Goal: Task Accomplishment & Management: Manage account settings

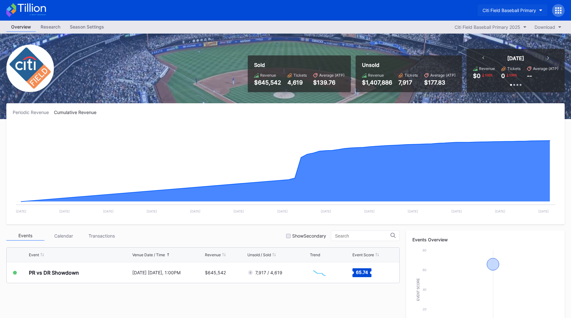
click at [504, 7] on button "Citi Field Baseball Primary" at bounding box center [511, 10] width 69 height 12
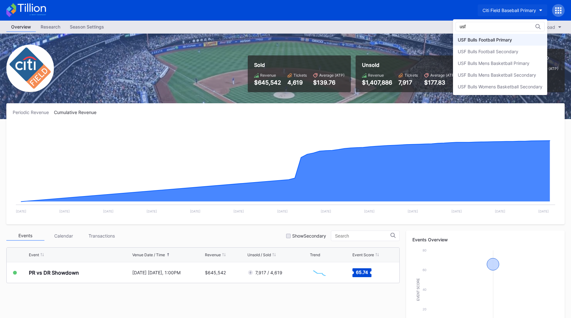
type input "usf"
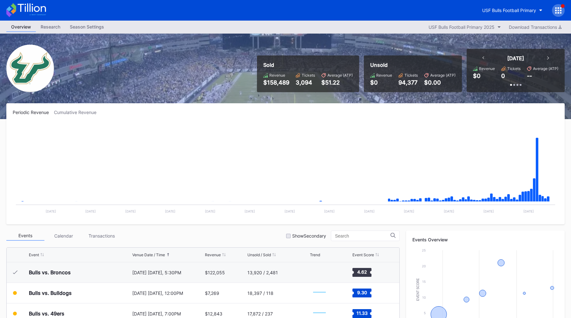
click at [306, 114] on div "Periodic Revenue Cumulative Revenue" at bounding box center [285, 112] width 545 height 5
click at [284, 108] on div "Periodic Revenue Cumulative Revenue Created with Highcharts 11.2.0 Chart title …" at bounding box center [285, 163] width 558 height 121
click at [259, 117] on div "Periodic Revenue Cumulative Revenue Created with Highcharts 11.2.0 Chart title …" at bounding box center [285, 163] width 558 height 121
click at [506, 12] on div "USF Bulls Football Primary" at bounding box center [509, 10] width 54 height 5
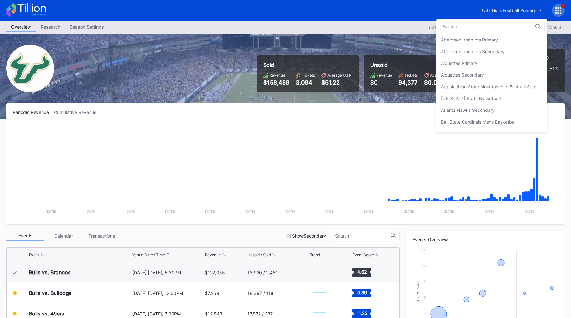
scroll to position [2111, 0]
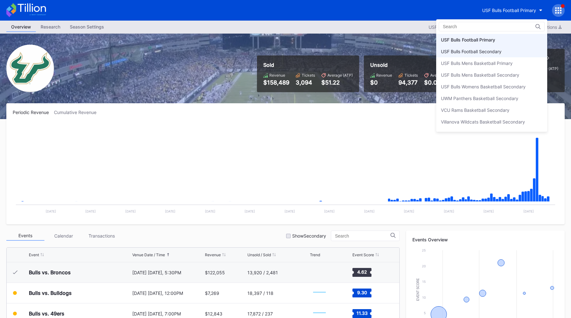
click at [496, 55] on div "USF Bulls Football Secondary" at bounding box center [491, 52] width 111 height 12
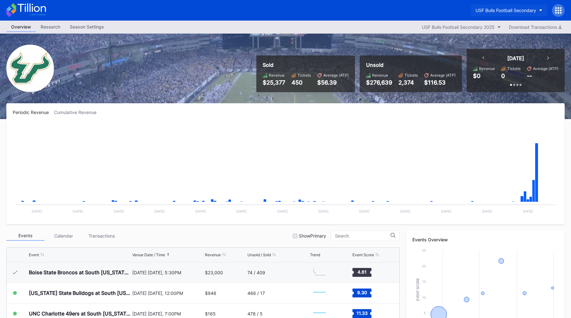
click at [510, 13] on button "USF Bulls Football Secondary" at bounding box center [508, 10] width 76 height 12
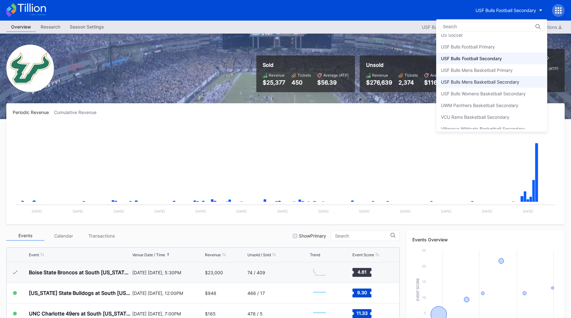
scroll to position [2102, 0]
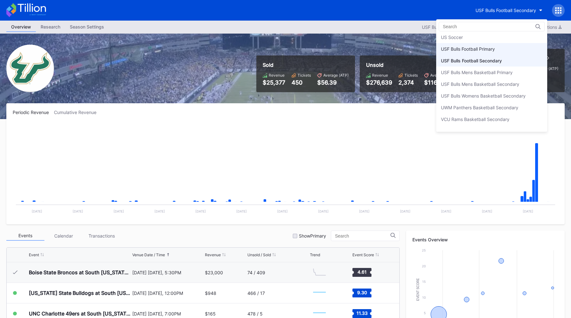
click at [475, 51] on div "USF Bulls Football Primary" at bounding box center [468, 48] width 54 height 5
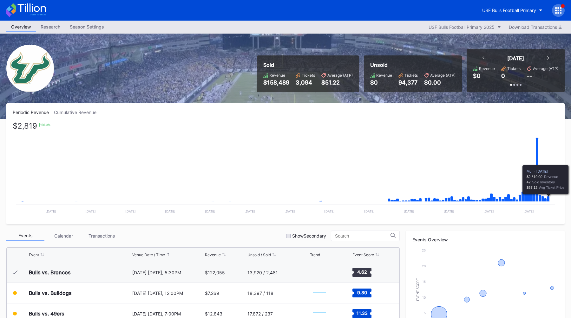
click at [548, 199] on icon "Chart title" at bounding box center [548, 199] width 3 height 5
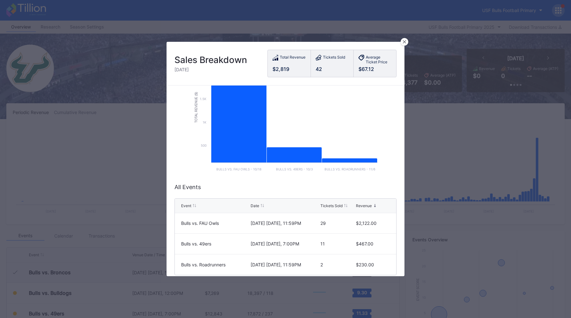
scroll to position [63, 0]
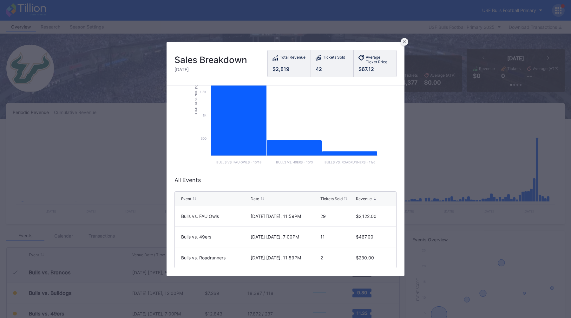
click at [403, 42] on icon at bounding box center [404, 41] width 3 height 3
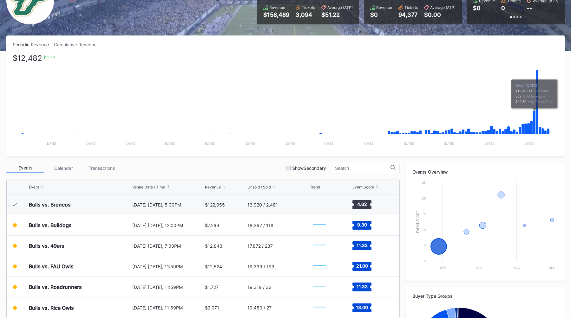
scroll to position [0, 0]
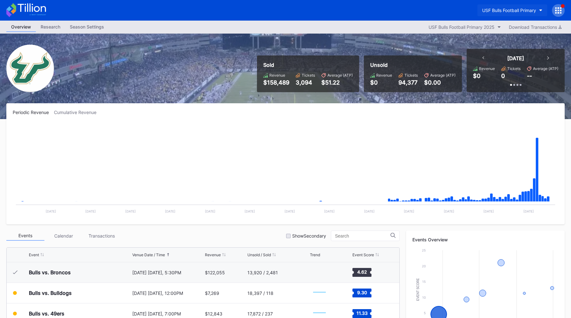
click at [508, 14] on button "USF Bulls Football Primary" at bounding box center [512, 10] width 70 height 12
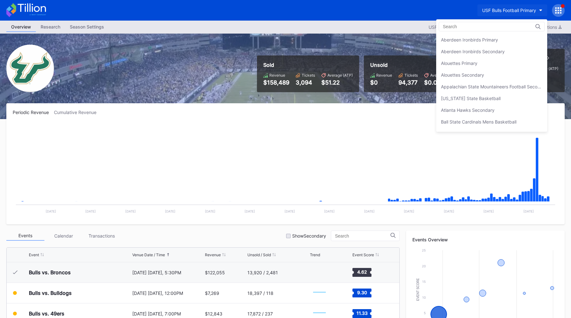
scroll to position [2111, 0]
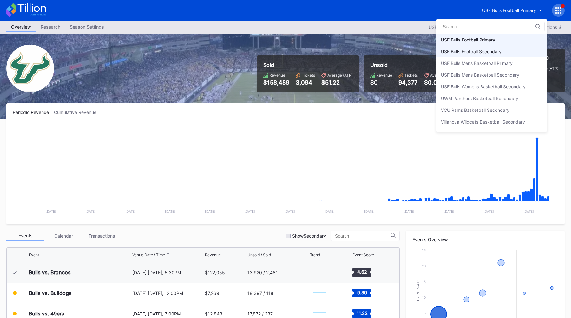
click at [503, 52] on div "USF Bulls Football Secondary" at bounding box center [491, 52] width 111 height 12
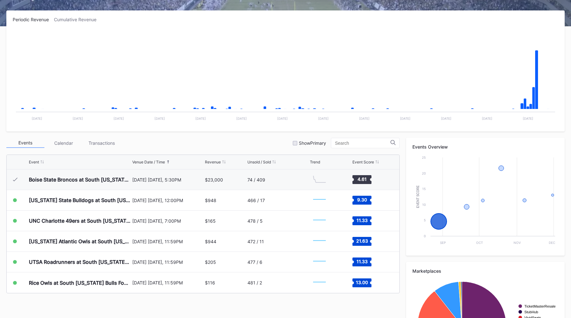
scroll to position [94, 0]
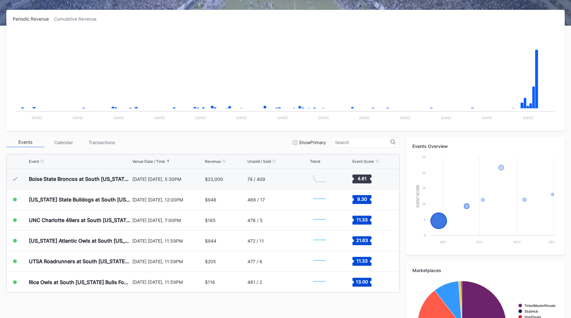
click at [266, 139] on div "Events Calendar Transactions Show Primary" at bounding box center [202, 142] width 393 height 10
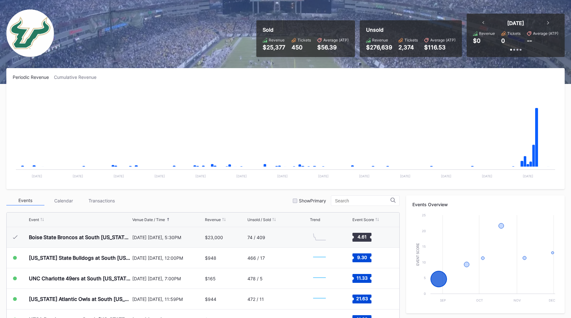
scroll to position [0, 0]
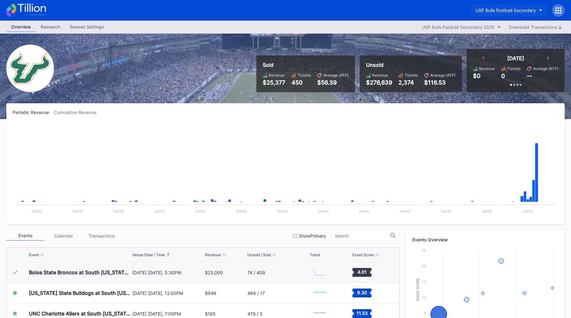
click at [502, 10] on div "USF Bulls Football Secondary" at bounding box center [505, 10] width 61 height 5
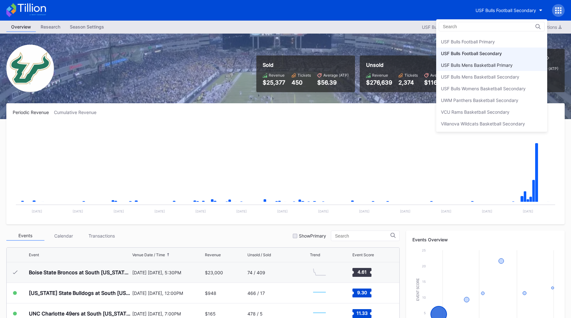
scroll to position [2107, 0]
click at [500, 44] on div "USF Bulls Football Primary" at bounding box center [491, 45] width 111 height 12
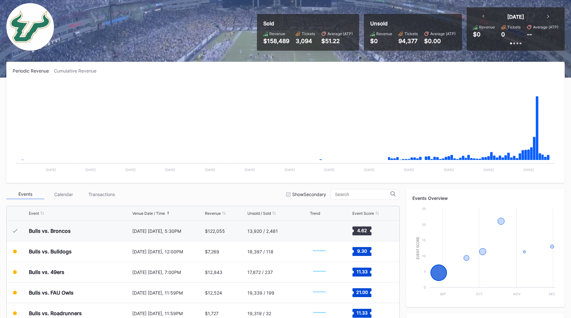
scroll to position [42, 0]
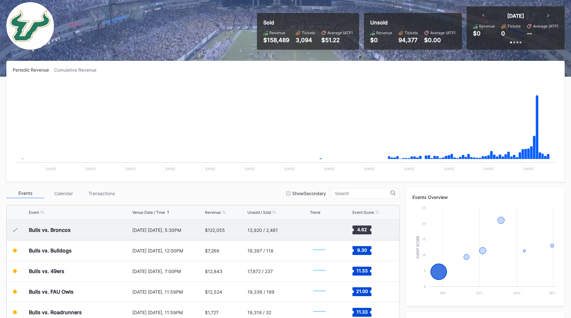
click at [191, 231] on div "[DATE] [DATE], 5:30PM" at bounding box center [167, 230] width 71 height 5
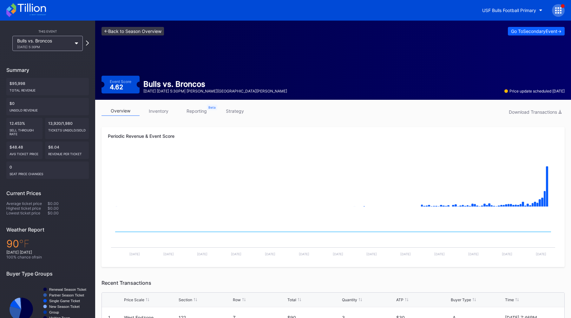
click at [123, 28] on link "<- Back to Season Overview" at bounding box center [132, 31] width 62 height 9
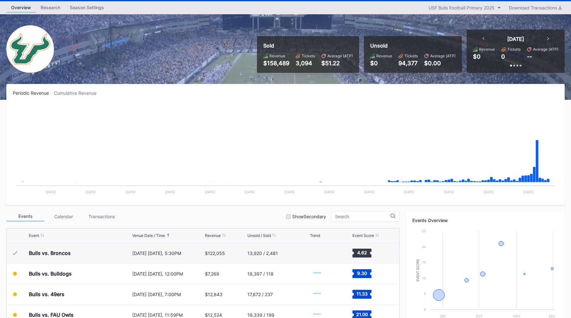
scroll to position [29, 0]
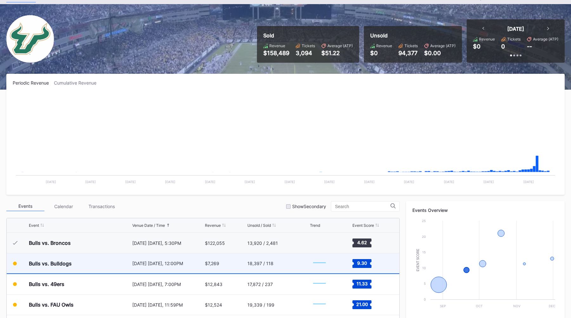
click at [159, 267] on div "[DATE] [DATE], 12:00PM" at bounding box center [167, 264] width 71 height 20
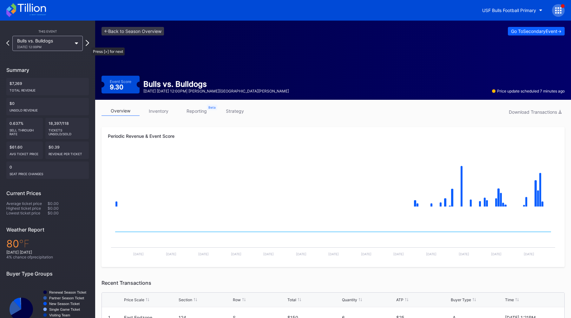
click at [88, 44] on icon at bounding box center [87, 43] width 3 height 6
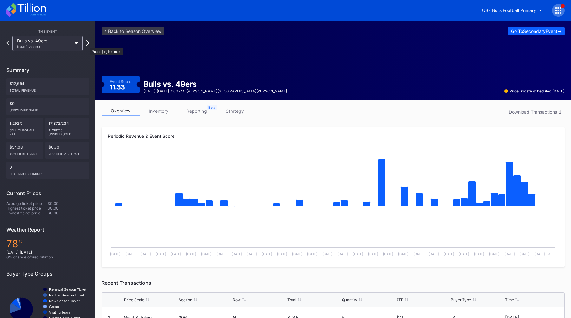
click at [87, 44] on icon at bounding box center [87, 43] width 3 height 6
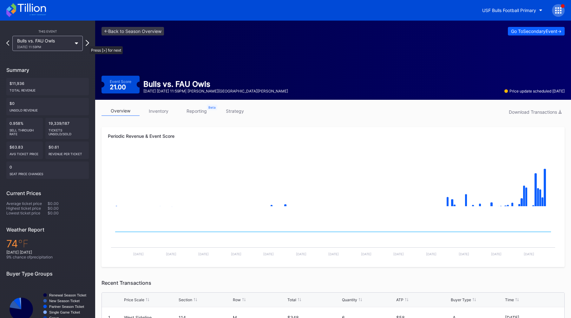
click at [86, 43] on icon at bounding box center [87, 43] width 3 height 6
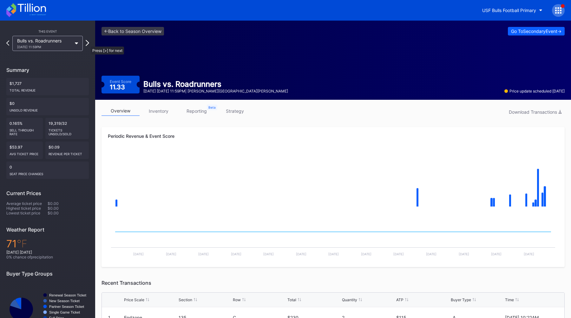
click at [88, 43] on icon at bounding box center [87, 43] width 3 height 6
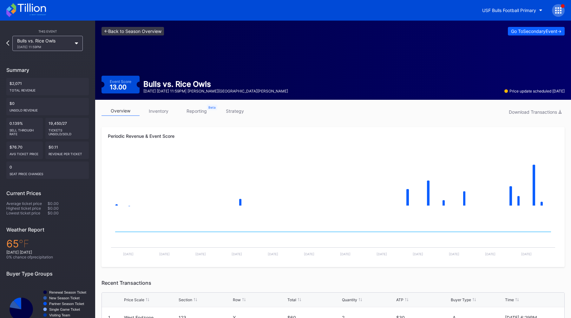
click at [122, 32] on link "<- Back to Season Overview" at bounding box center [132, 31] width 62 height 9
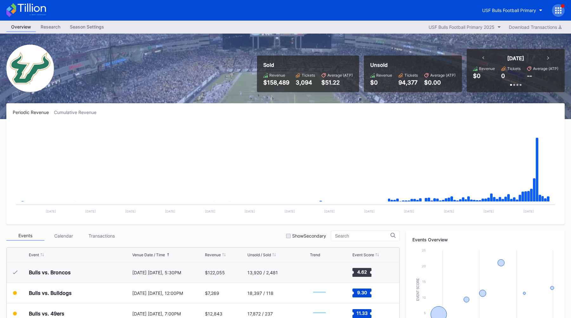
click at [229, 120] on div "Periodic Revenue Cumulative Revenue Created with Highcharts 11.2.0 Chart title …" at bounding box center [285, 163] width 558 height 121
click at [507, 11] on div "USF Bulls Football Primary" at bounding box center [509, 10] width 54 height 5
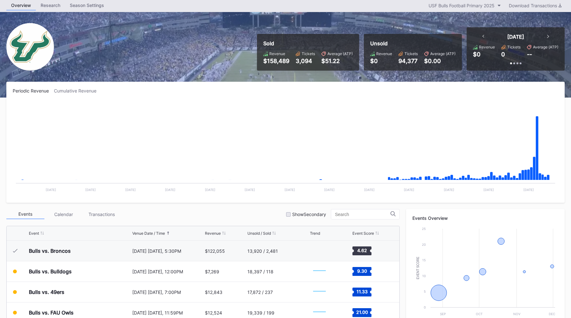
scroll to position [30, 0]
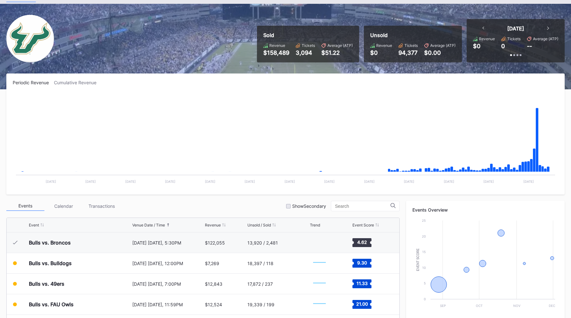
click at [337, 83] on div "Periodic Revenue Cumulative Revenue" at bounding box center [285, 82] width 545 height 5
click at [237, 198] on div "Periodic Revenue Cumulative Revenue Created with Highcharts 11.2.0 Chart title …" at bounding box center [285, 262] width 571 height 376
click at [259, 69] on div "Sold Revenue $158,489 Tickets 3,094 Average (ATP) $51.22 Unsold Revenue $0 Tick…" at bounding box center [285, 47] width 571 height 86
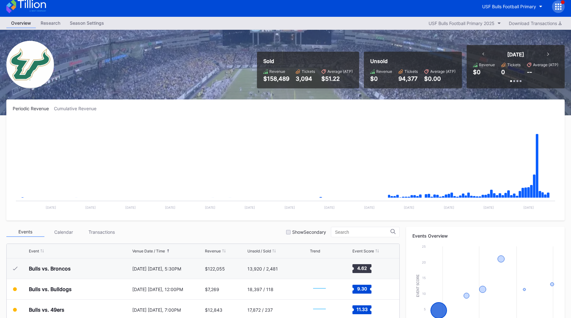
scroll to position [0, 0]
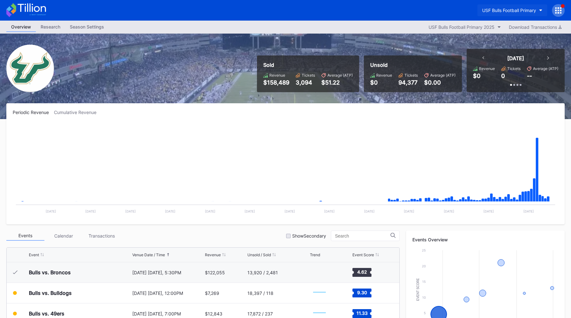
click at [520, 12] on div "USF Bulls Football Primary" at bounding box center [509, 10] width 54 height 5
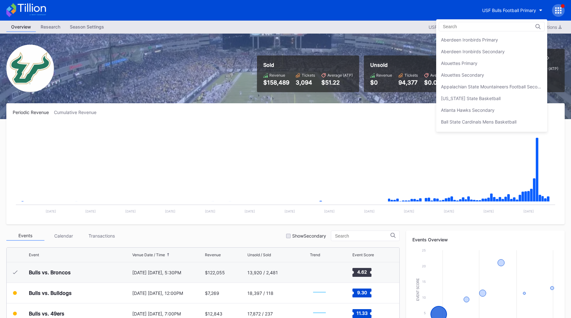
scroll to position [2111, 0]
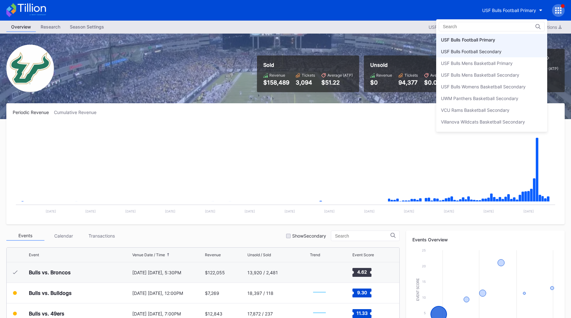
click at [501, 49] on div "USF Bulls Football Secondary" at bounding box center [471, 51] width 61 height 5
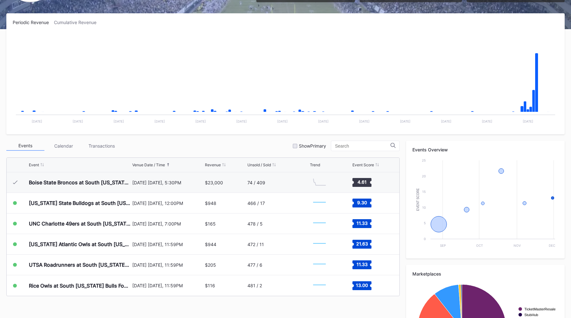
scroll to position [89, 0]
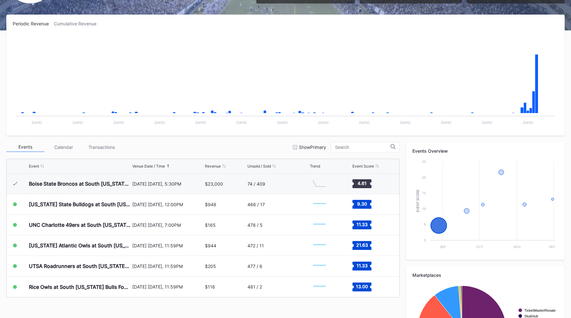
click at [279, 148] on div "Events Calendar Transactions Show Primary" at bounding box center [202, 147] width 393 height 10
click at [280, 150] on div "Events Calendar Transactions Show Primary" at bounding box center [202, 147] width 393 height 10
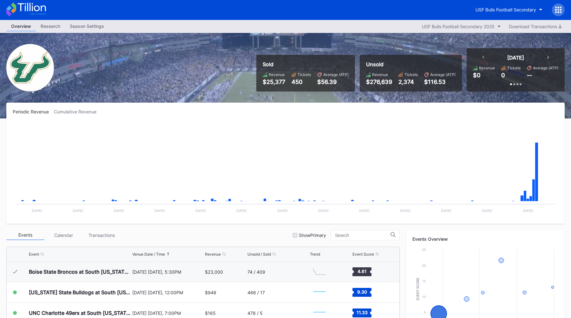
scroll to position [0, 0]
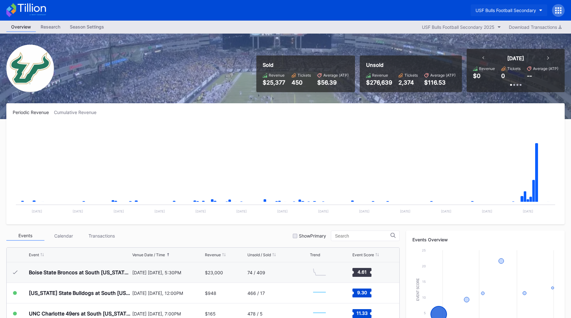
click at [511, 10] on div "USF Bulls Football Secondary" at bounding box center [505, 10] width 61 height 5
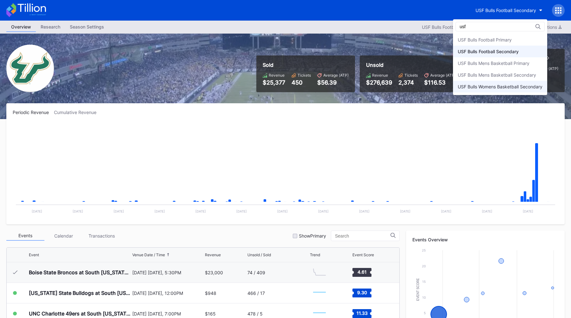
type input "usf"
click at [488, 85] on div "USF Bulls Womens Basketball Secondary" at bounding box center [499, 86] width 85 height 5
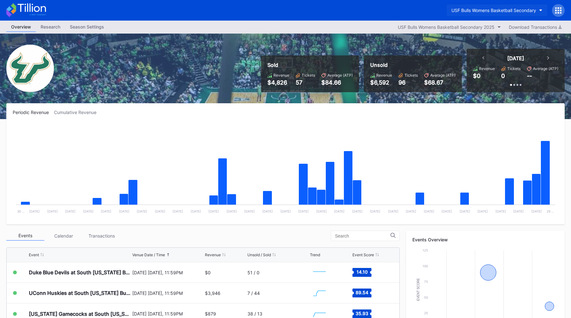
click at [506, 13] on button "USF Bulls Womens Basketball Secondary" at bounding box center [496, 10] width 100 height 12
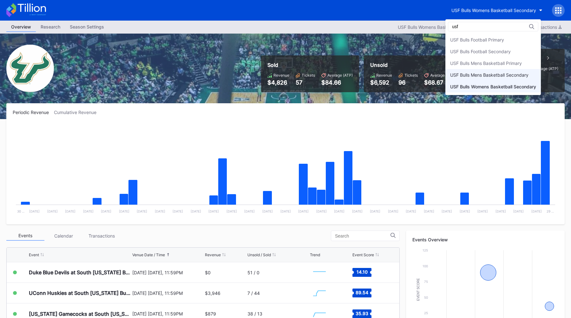
type input "usf"
click at [476, 74] on div "USF Bulls Mens Basketball Secondary" at bounding box center [489, 74] width 78 height 5
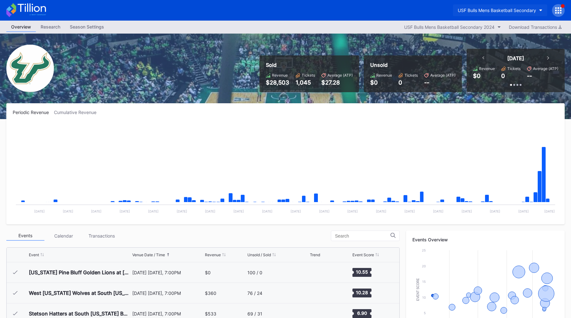
click at [505, 8] on div "USF Bulls Mens Basketball Secondary" at bounding box center [496, 10] width 78 height 5
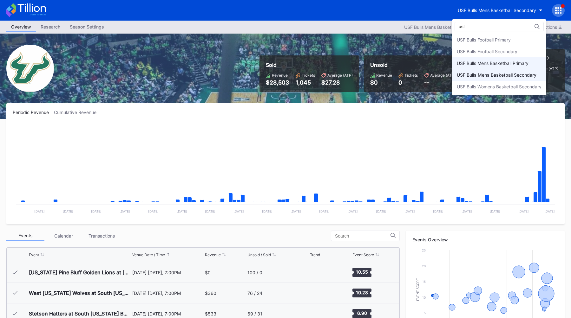
type input "usf"
click at [507, 62] on div "USF Bulls Mens Basketball Primary" at bounding box center [493, 63] width 72 height 5
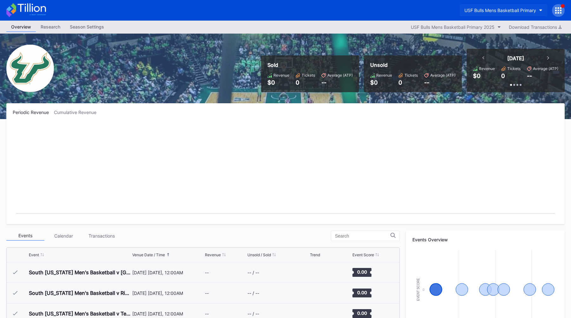
click at [483, 9] on div "USF Bulls Mens Basketball Primary" at bounding box center [500, 10] width 72 height 5
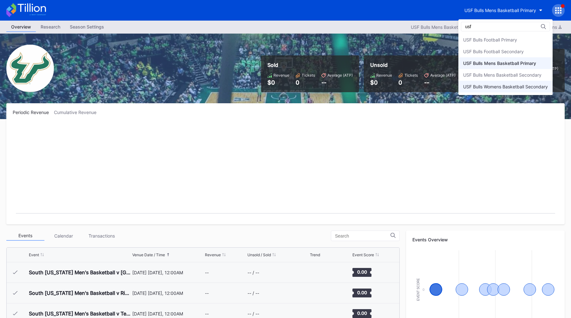
type input "usf"
click at [502, 88] on div "USF Bulls Womens Basketball Secondary" at bounding box center [505, 86] width 85 height 5
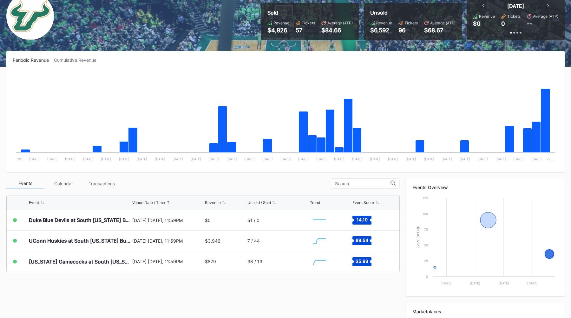
scroll to position [52, 0]
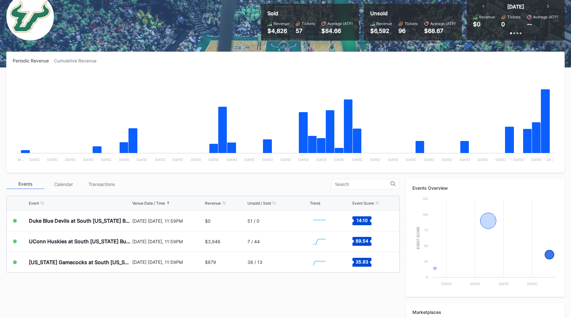
click at [245, 282] on div "Events Calendar Transactions Event Venue Date / Time Revenue Unsold / Sold Tren…" at bounding box center [285, 300] width 558 height 242
click at [304, 187] on div "Events Calendar Transactions" at bounding box center [202, 184] width 393 height 10
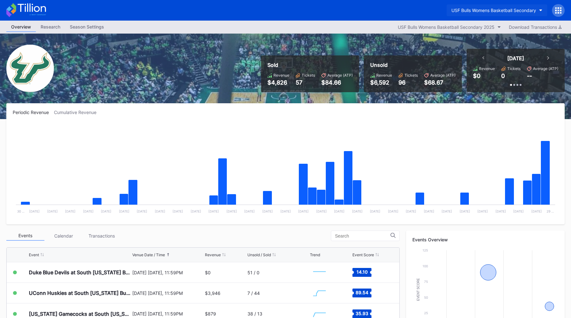
click at [522, 9] on div "USF Bulls Womens Basketball Secondary" at bounding box center [493, 10] width 85 height 5
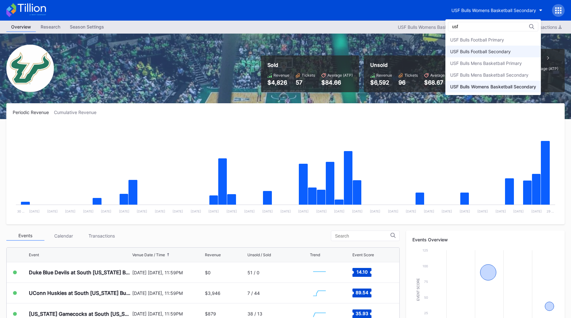
type input "usf"
click at [513, 54] on div "USF Bulls Football Secondary" at bounding box center [492, 52] width 95 height 12
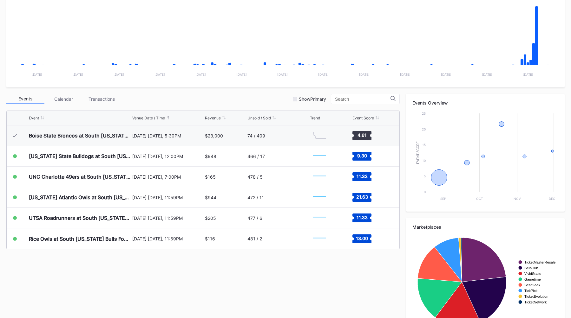
scroll to position [140, 0]
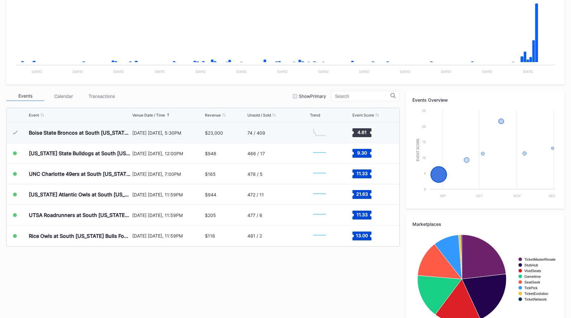
click at [268, 99] on div "Events Calendar Transactions Show Primary" at bounding box center [202, 96] width 393 height 10
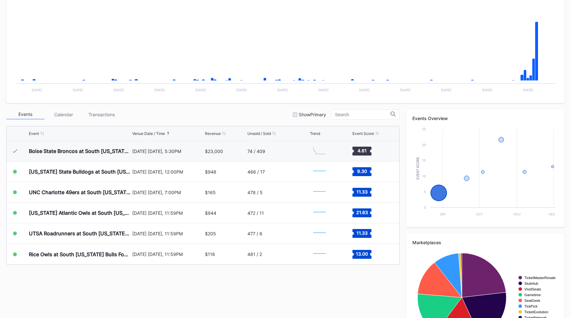
scroll to position [125, 0]
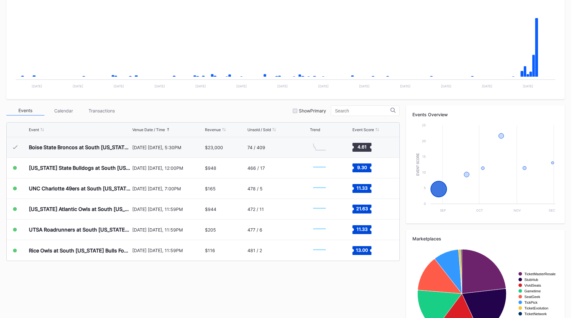
click at [271, 108] on div "Events Calendar Transactions Show Primary" at bounding box center [202, 111] width 393 height 10
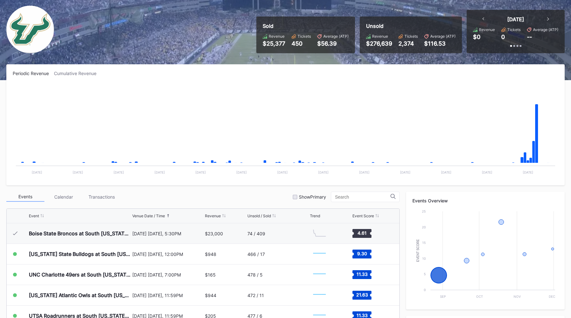
scroll to position [62, 0]
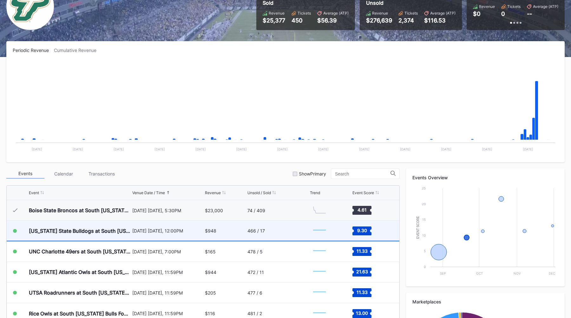
click at [198, 227] on div "[DATE] [DATE], 12:00PM" at bounding box center [167, 231] width 71 height 20
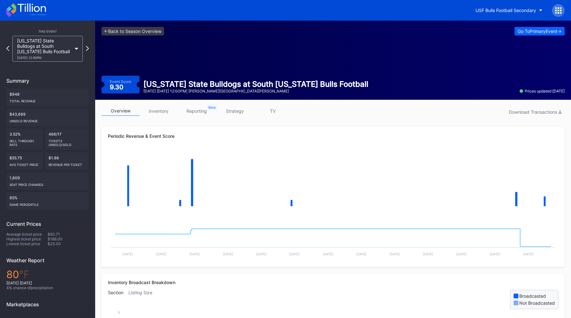
click at [198, 113] on link "reporting" at bounding box center [197, 111] width 38 height 10
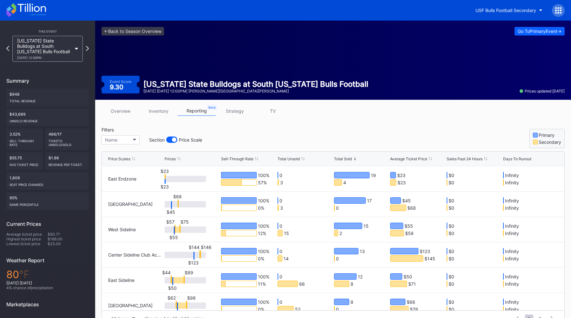
click at [168, 139] on div at bounding box center [171, 140] width 11 height 6
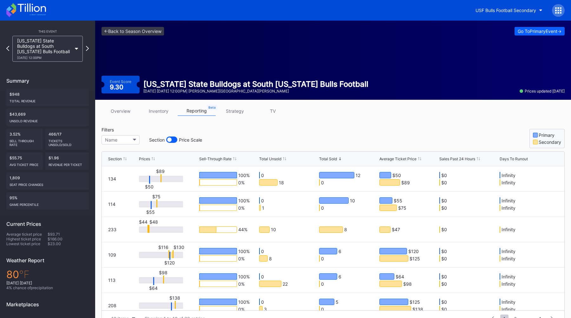
click at [270, 158] on div "Total Unsold" at bounding box center [270, 159] width 22 height 5
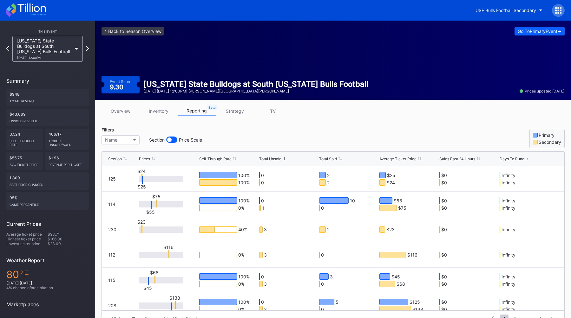
click at [270, 158] on div "Total Unsold" at bounding box center [270, 159] width 22 height 5
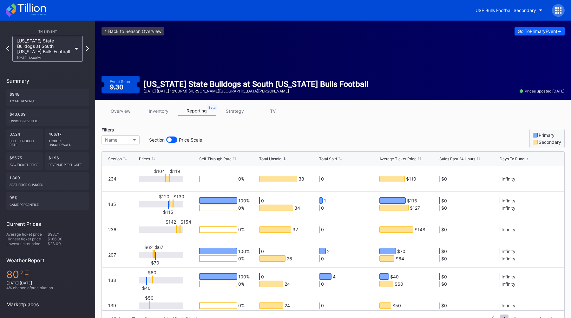
click at [304, 130] on div "Filters Name Section Price Scale Primary Secondary" at bounding box center [332, 137] width 463 height 21
click at [130, 31] on link "<- Back to Season Overview" at bounding box center [132, 31] width 62 height 9
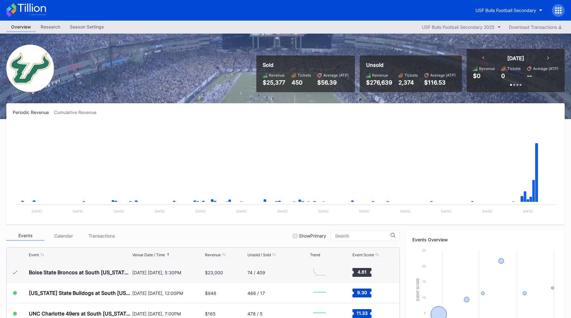
click at [247, 104] on div "Periodic Revenue Cumulative Revenue Created with Highcharts 11.2.0 Chart title …" at bounding box center [285, 163] width 558 height 121
click at [502, 16] on div "USF Bulls Football Secondary" at bounding box center [517, 10] width 94 height 13
click at [508, 14] on button "USF Bulls Football Secondary" at bounding box center [508, 10] width 76 height 12
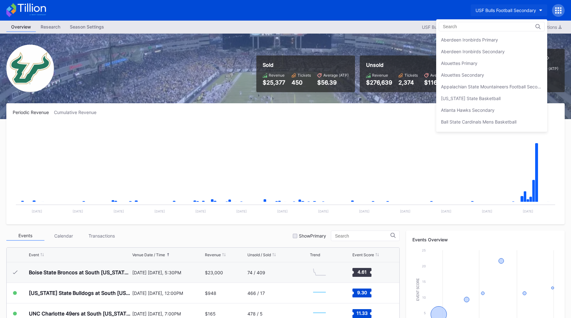
scroll to position [2123, 0]
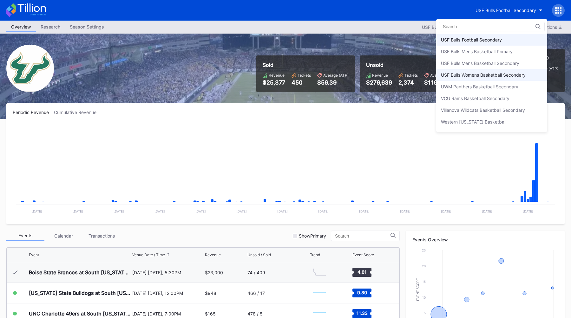
click at [488, 73] on div "USF Bulls Womens Basketball Secondary" at bounding box center [483, 74] width 85 height 5
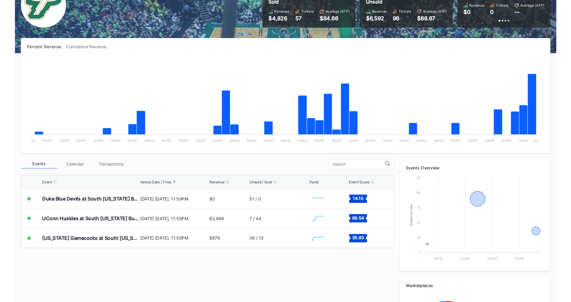
scroll to position [64, 0]
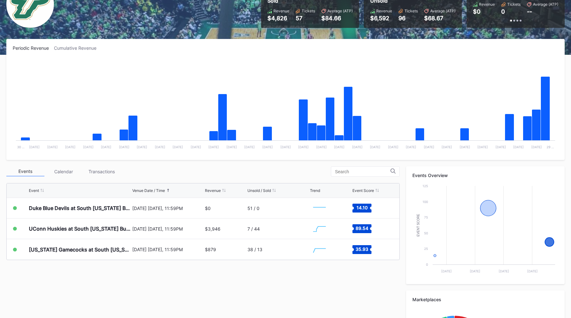
click at [189, 273] on div "Events Calendar Transactions Event Venue Date / Time Revenue Unsold / Sold Tren…" at bounding box center [285, 287] width 558 height 242
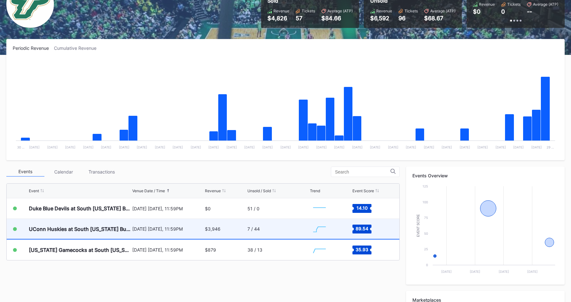
click at [223, 226] on div "$3,946" at bounding box center [225, 229] width 41 height 20
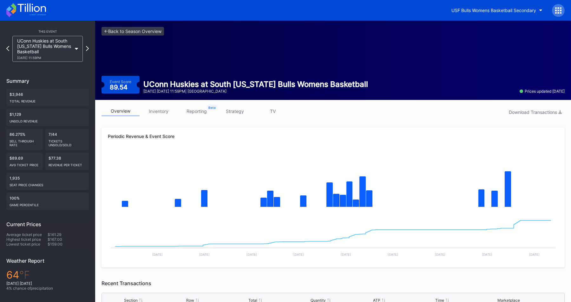
click at [235, 113] on link "strategy" at bounding box center [235, 111] width 38 height 10
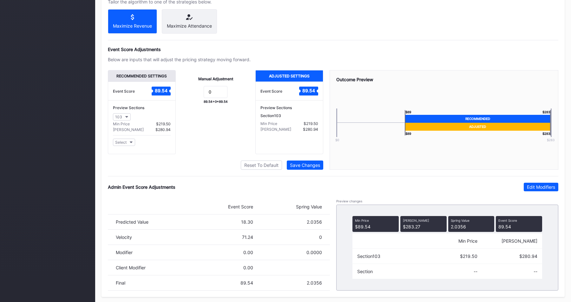
scroll to position [382, 0]
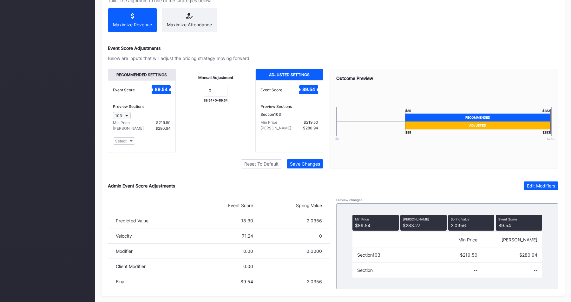
click at [126, 119] on button "103" at bounding box center [122, 115] width 18 height 7
click at [187, 131] on div "Manual Adjustment 0 89.54 + 0 = 89.54" at bounding box center [216, 111] width 80 height 84
click at [127, 142] on button "Select" at bounding box center [124, 140] width 22 height 7
click at [137, 244] on div "108" at bounding box center [150, 243] width 74 height 12
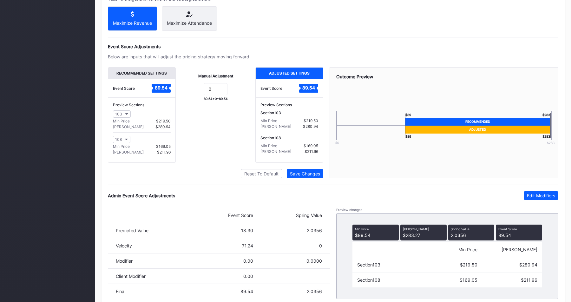
click at [193, 156] on div "Manual Adjustment 0 89.54 + 0 = 89.54" at bounding box center [216, 114] width 80 height 95
drag, startPoint x: 150, startPoint y: 126, endPoint x: 180, endPoint y: 126, distance: 29.5
click at [178, 126] on div "Recommended Settings Event Score 89.54 Preview Sections 103 Min Price $219.50 M…" at bounding box center [215, 114] width 215 height 95
click at [176, 131] on div "Manual Adjustment 0 89.54 + 0 = 89.54" at bounding box center [216, 114] width 80 height 95
drag, startPoint x: 299, startPoint y: 125, endPoint x: 318, endPoint y: 127, distance: 19.7
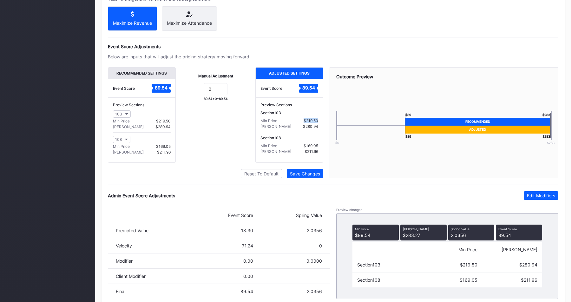
click at [318, 127] on div "Preview Sections Section 103 Min Price $219.50 Max Price $280.94 Section 108 Mi…" at bounding box center [289, 129] width 67 height 64
click at [219, 153] on div "Manual Adjustment 0 89.54 + 0 = 89.54" at bounding box center [216, 114] width 80 height 95
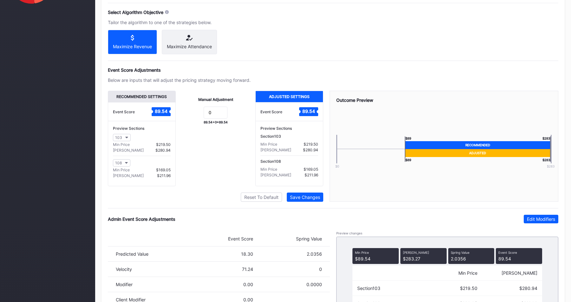
scroll to position [356, 0]
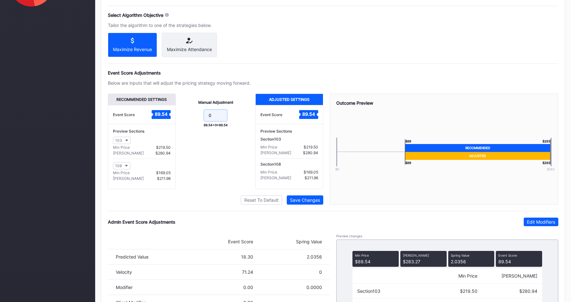
click at [218, 121] on input "0" at bounding box center [216, 115] width 24 height 12
click at [197, 155] on div "Manual Adjustment 5 89.54 + 5 = 94.54" at bounding box center [216, 141] width 80 height 95
click at [164, 150] on div "$215.02" at bounding box center [163, 147] width 15 height 5
click at [309, 149] on div "$227.02" at bounding box center [310, 147] width 15 height 5
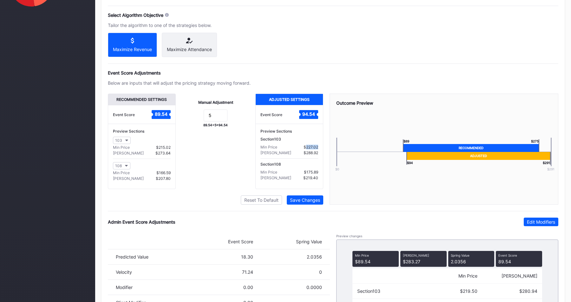
click at [309, 149] on div "$227.02" at bounding box center [310, 147] width 15 height 5
click at [276, 163] on div "Section 108 Min Price $175.89 Max Price $219.40" at bounding box center [289, 170] width 58 height 25
drag, startPoint x: 215, startPoint y: 122, endPoint x: 201, endPoint y: 122, distance: 13.6
click at [202, 122] on form "5" at bounding box center [215, 116] width 67 height 14
type input "0"
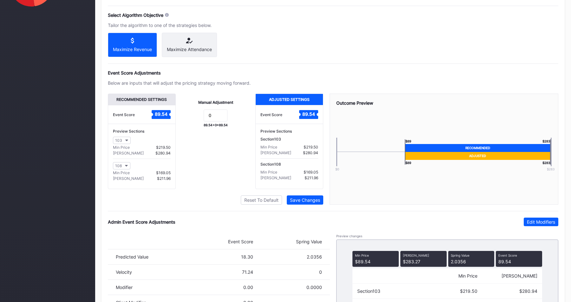
click at [217, 149] on div "Manual Adjustment 0 89.54 + 0 = 89.54" at bounding box center [216, 141] width 80 height 95
click at [179, 181] on div "Manual Adjustment 0 89.54 + 0 = 89.54" at bounding box center [216, 141] width 80 height 95
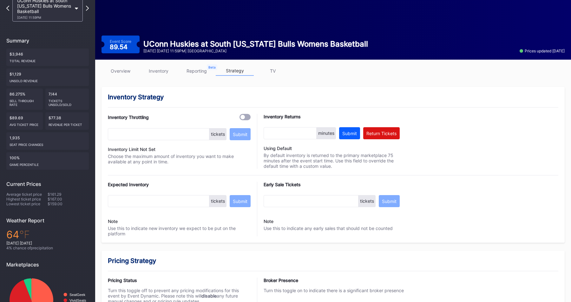
scroll to position [0, 0]
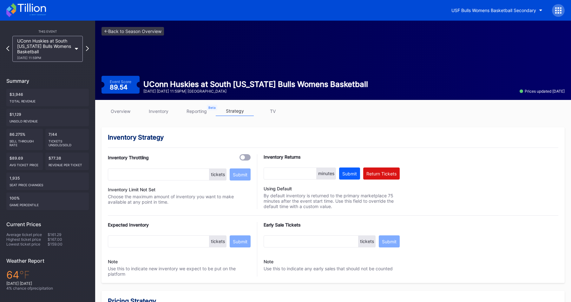
click at [157, 113] on link "inventory" at bounding box center [158, 111] width 38 height 10
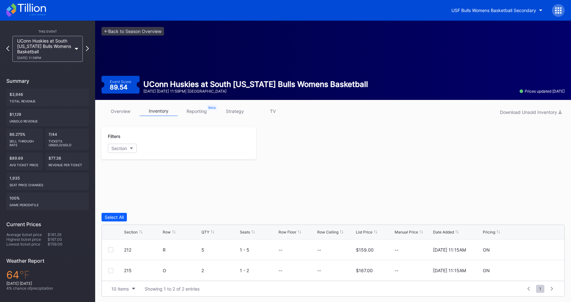
scroll to position [70, 0]
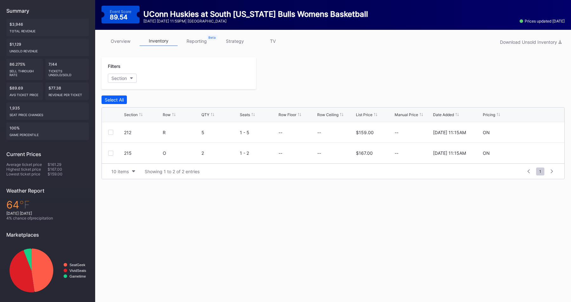
click at [238, 42] on link "strategy" at bounding box center [235, 41] width 38 height 10
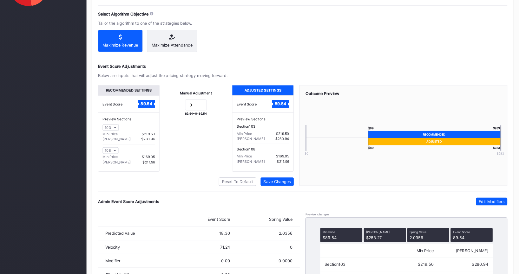
scroll to position [355, 0]
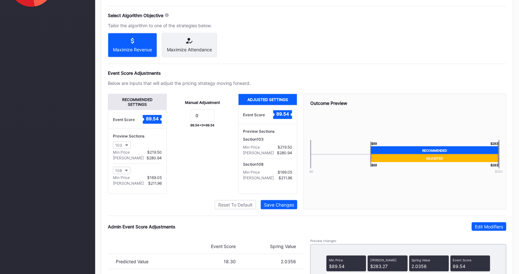
click at [204, 179] on div "Manual Adjustment 0 89.54 + 0 = 89.54" at bounding box center [202, 144] width 71 height 100
click at [179, 174] on div "Manual Adjustment 0 89.54 + 0 = 89.54" at bounding box center [202, 144] width 71 height 100
click at [124, 173] on button "108" at bounding box center [121, 170] width 17 height 7
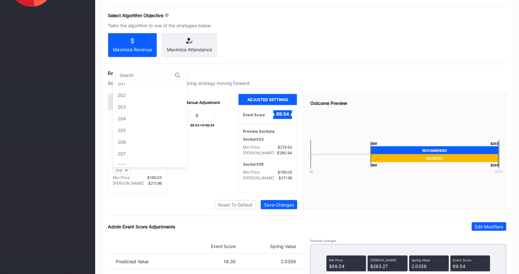
scroll to position [260, 0]
click at [145, 140] on div "207" at bounding box center [150, 145] width 74 height 12
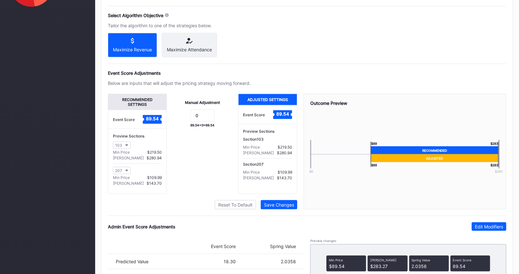
click at [191, 185] on div "Manual Adjustment 0 89.54 + 0 = 89.54" at bounding box center [202, 144] width 71 height 100
click at [178, 189] on div "Manual Adjustment 0 89.54 + 0 = 89.54" at bounding box center [202, 144] width 71 height 100
drag, startPoint x: 205, startPoint y: 122, endPoint x: 172, endPoint y: 122, distance: 33.3
click at [172, 122] on div "Manual Adjustment 0 89.54 + 0 = 89.54" at bounding box center [202, 144] width 71 height 100
type input "-10"
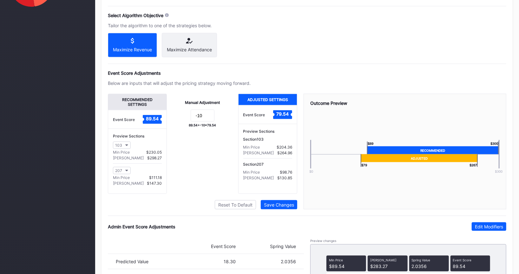
click at [200, 149] on div "Manual Adjustment -10 89.54 + -10 = 79.54" at bounding box center [202, 144] width 71 height 100
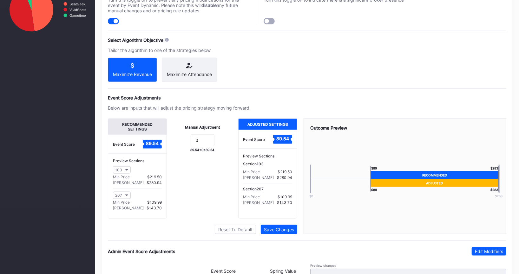
scroll to position [348, 0]
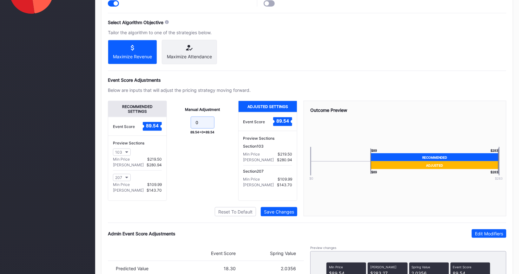
drag, startPoint x: 202, startPoint y: 126, endPoint x: 158, endPoint y: 126, distance: 44.7
click at [158, 126] on div "Recommended Settings Event Score 89.54 Preview Sections 103 Min Price $219.50 M…" at bounding box center [202, 151] width 189 height 100
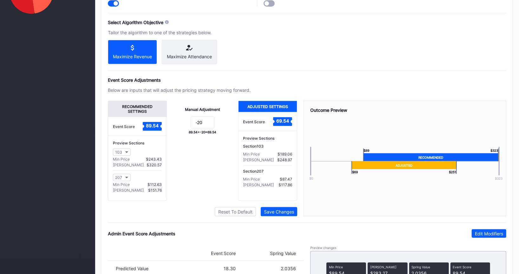
click at [209, 165] on div "Manual Adjustment -20 89.54 + -20 = 69.54" at bounding box center [202, 151] width 71 height 100
drag, startPoint x: 205, startPoint y: 124, endPoint x: 188, endPoint y: 124, distance: 16.8
click at [188, 124] on form "-20" at bounding box center [202, 124] width 58 height 14
click at [201, 126] on input "-20" at bounding box center [203, 123] width 24 height 12
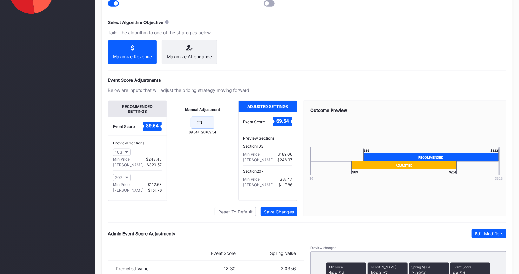
click at [201, 126] on input "-20" at bounding box center [203, 123] width 24 height 12
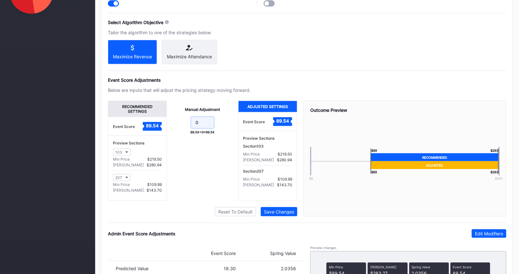
type input "0"
click at [206, 163] on div "Manual Adjustment 0 89.54 + 0 = 89.54" at bounding box center [202, 151] width 71 height 100
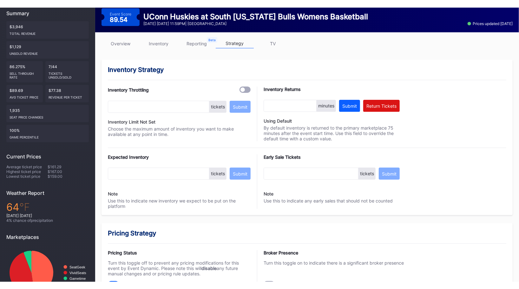
scroll to position [0, 0]
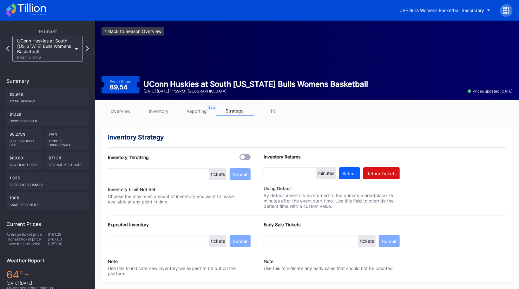
click at [129, 33] on link "<- Back to Season Overview" at bounding box center [132, 31] width 62 height 9
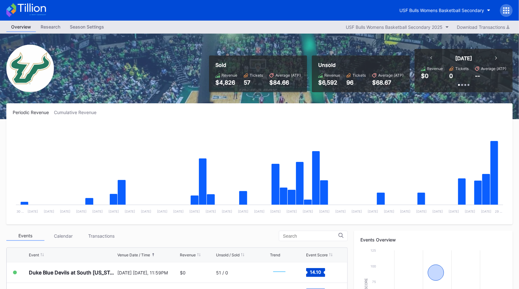
click at [291, 31] on div "Overview Research Season Settings USF Bulls Womens Basketball Secondary 2025 Do…" at bounding box center [259, 27] width 519 height 13
click at [444, 12] on div "USF Bulls Womens Basketball Secondary" at bounding box center [441, 10] width 85 height 5
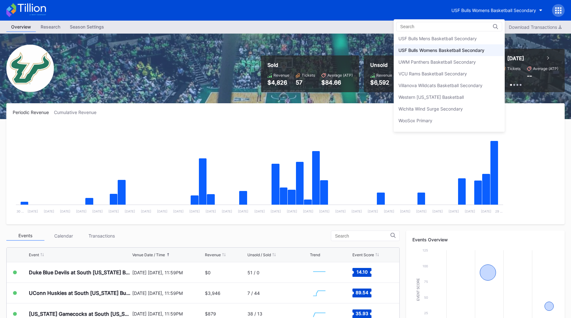
scroll to position [2148, 0]
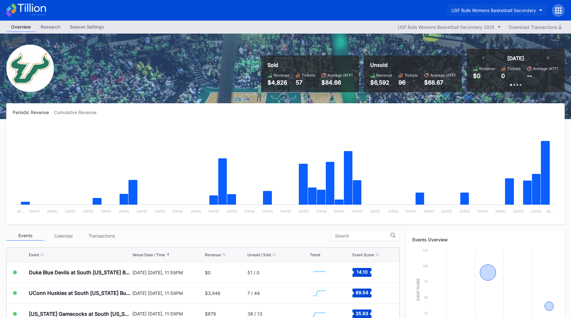
click at [478, 11] on div "USF Bulls Womens Basketball Secondary" at bounding box center [493, 10] width 85 height 5
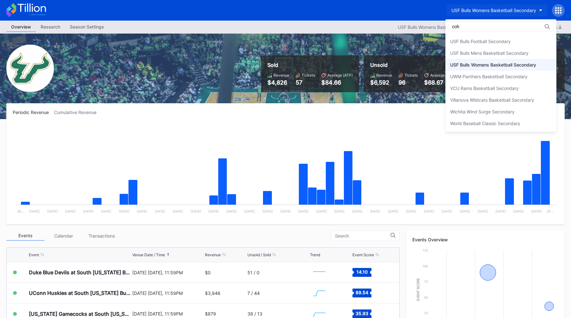
scroll to position [0, 0]
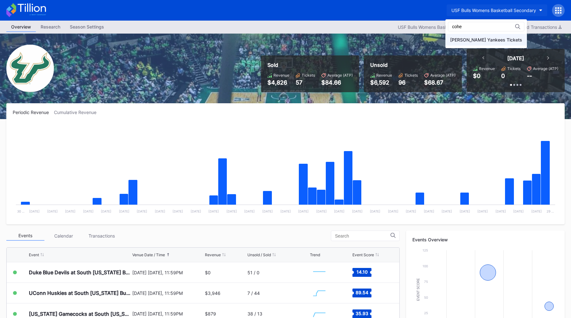
type input "cohe"
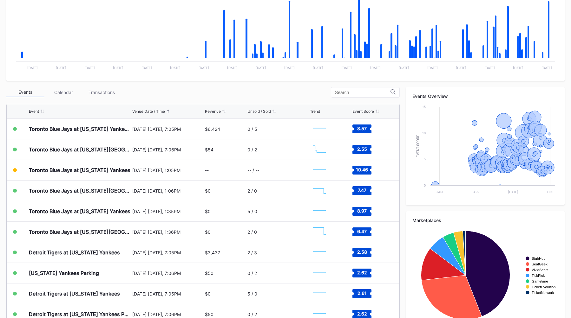
scroll to position [147, 0]
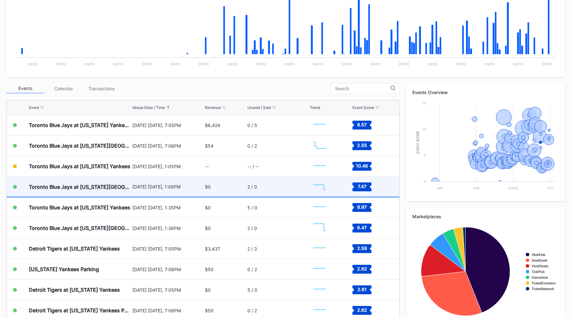
click at [185, 191] on div "September 6 Saturday, 1:06PM" at bounding box center [167, 187] width 71 height 20
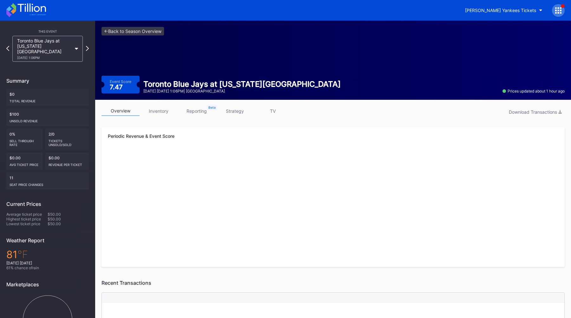
click at [239, 111] on link "strategy" at bounding box center [235, 111] width 38 height 10
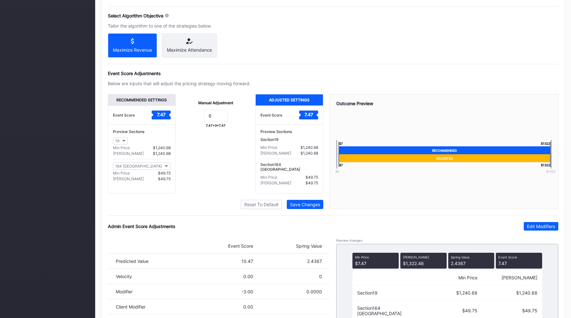
scroll to position [380, 0]
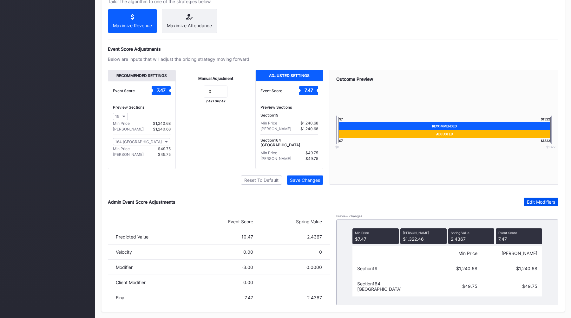
click at [518, 204] on div "Edit Modifiers" at bounding box center [541, 201] width 28 height 5
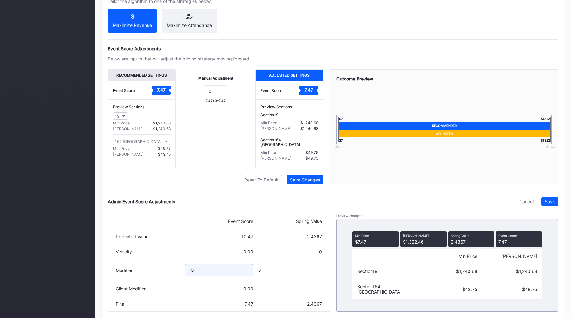
click at [208, 273] on input "-3" at bounding box center [219, 270] width 69 height 12
drag, startPoint x: 206, startPoint y: 271, endPoint x: 177, endPoint y: 271, distance: 29.2
click at [180, 271] on div "Modifier -3 0" at bounding box center [219, 271] width 222 height 22
type input "-5"
click at [518, 200] on div "Save" at bounding box center [549, 201] width 10 height 5
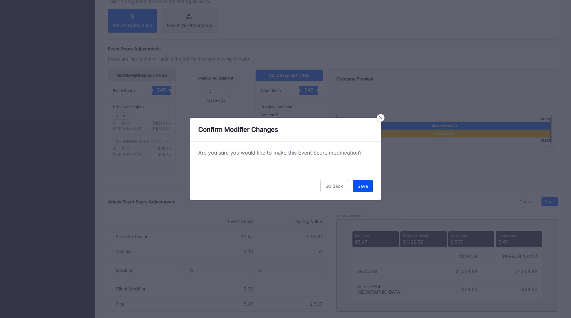
click at [361, 184] on div "Save" at bounding box center [362, 186] width 10 height 5
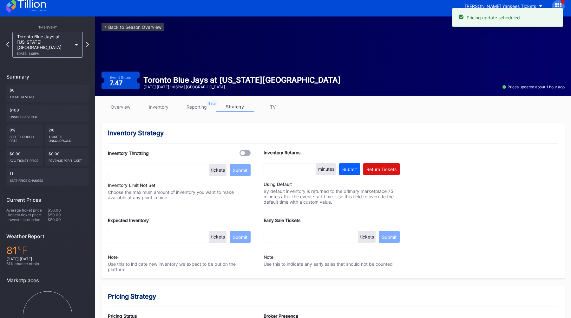
scroll to position [0, 0]
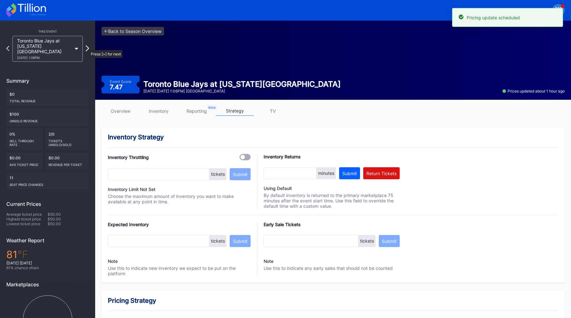
click at [86, 47] on icon at bounding box center [87, 48] width 3 height 6
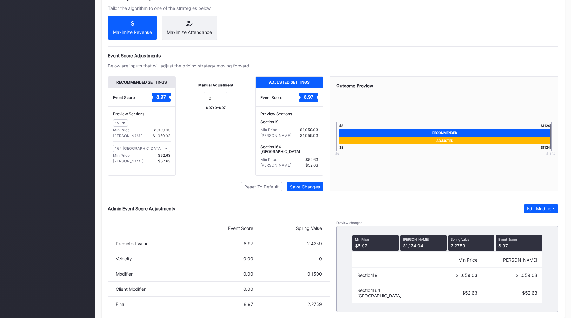
scroll to position [380, 0]
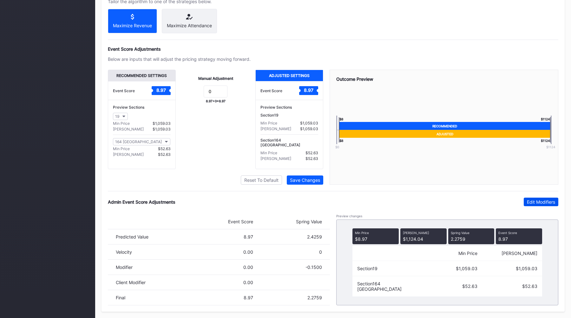
click at [518, 201] on div "Edit Modifiers" at bounding box center [541, 201] width 28 height 5
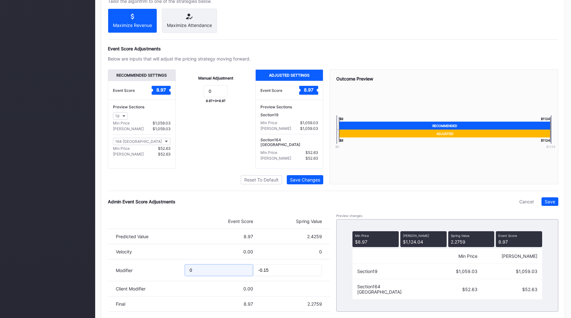
click at [204, 270] on input "0" at bounding box center [219, 270] width 69 height 12
click at [276, 270] on input "-0.15" at bounding box center [287, 270] width 69 height 12
type input "-0.25"
click at [518, 201] on div "Save" at bounding box center [549, 201] width 10 height 5
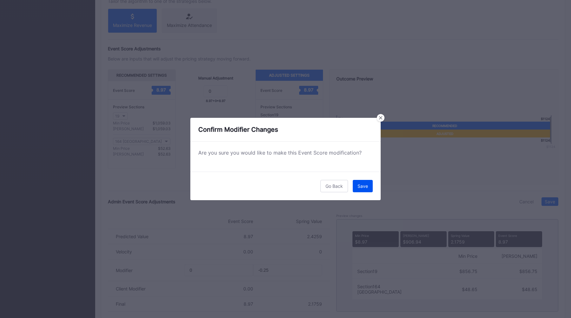
click at [360, 188] on div "Save" at bounding box center [362, 186] width 10 height 5
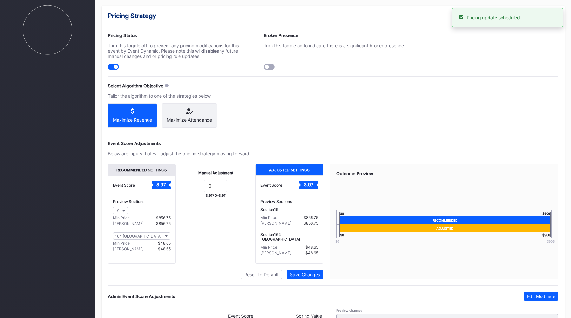
scroll to position [0, 0]
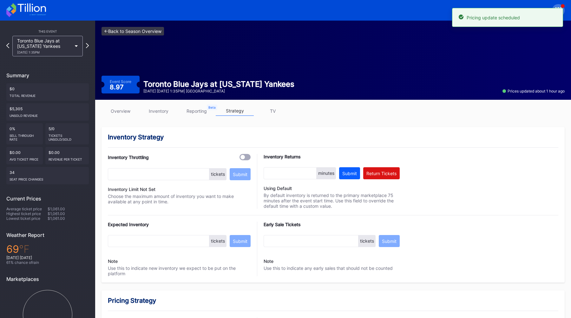
click at [120, 33] on link "<- Back to Season Overview" at bounding box center [132, 31] width 62 height 9
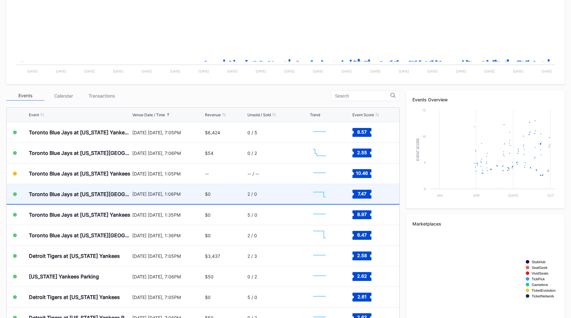
scroll to position [143, 0]
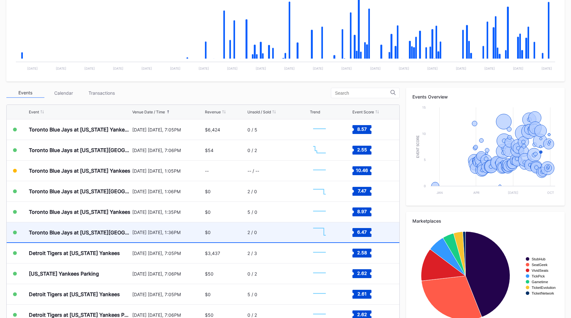
click at [172, 229] on div "September 7 Sunday, 1:36PM" at bounding box center [167, 233] width 71 height 20
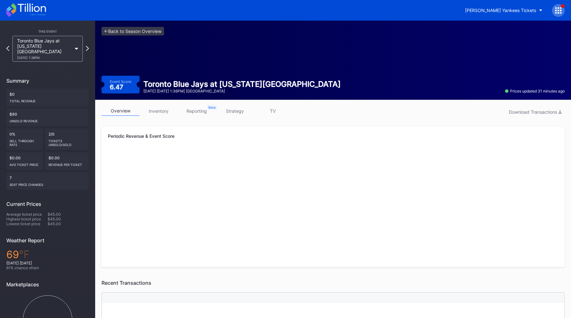
click at [236, 114] on link "strategy" at bounding box center [235, 111] width 38 height 10
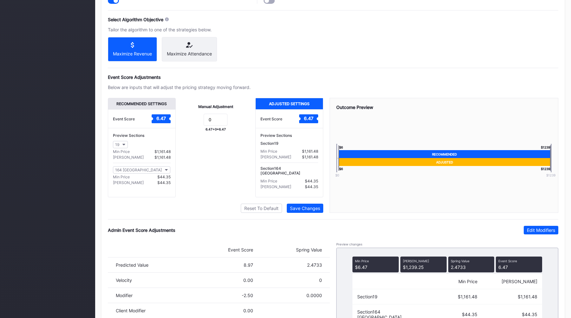
scroll to position [380, 0]
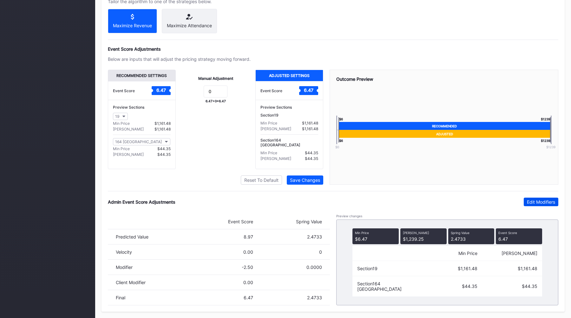
click at [518, 200] on div "Edit Modifiers" at bounding box center [541, 201] width 28 height 5
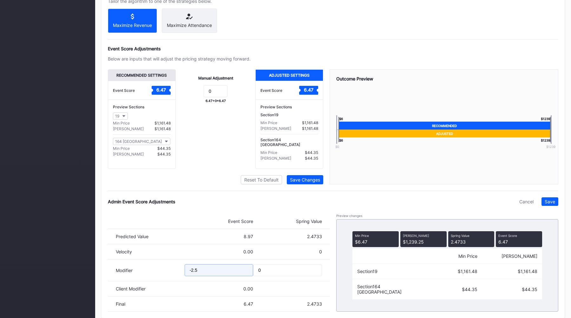
drag, startPoint x: 208, startPoint y: 269, endPoint x: 155, endPoint y: 269, distance: 53.3
click at [155, 269] on div "Modifier -2.5 0" at bounding box center [219, 271] width 222 height 22
type input "-4"
click at [518, 199] on button "Save" at bounding box center [549, 202] width 17 height 9
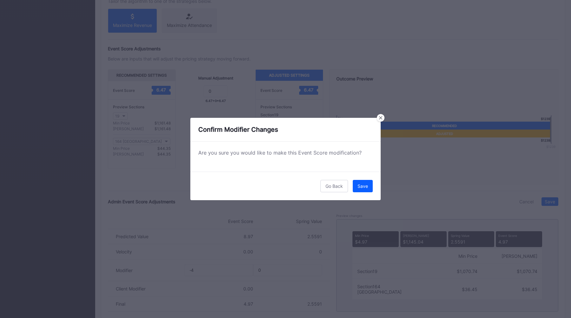
click at [350, 184] on div "Go Back Save" at bounding box center [285, 186] width 190 height 29
click at [370, 188] on button "Save" at bounding box center [363, 186] width 20 height 12
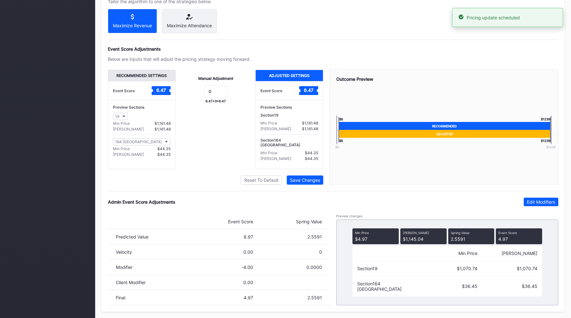
scroll to position [0, 0]
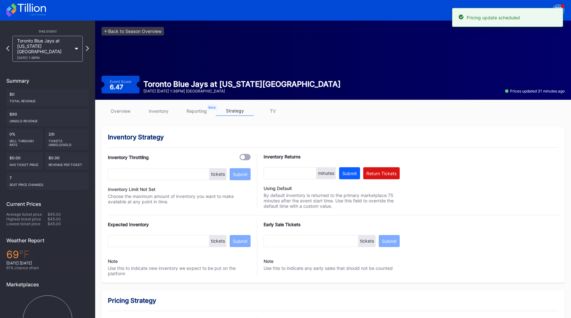
click at [118, 27] on link "<- Back to Season Overview" at bounding box center [132, 31] width 62 height 9
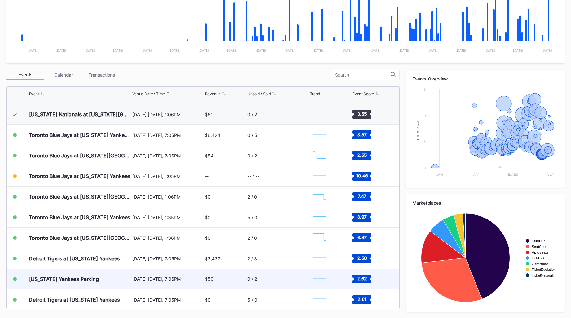
scroll to position [2481, 0]
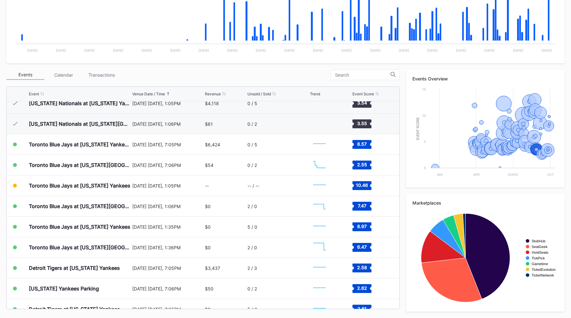
click at [223, 72] on div "Events Calendar Transactions" at bounding box center [202, 75] width 393 height 10
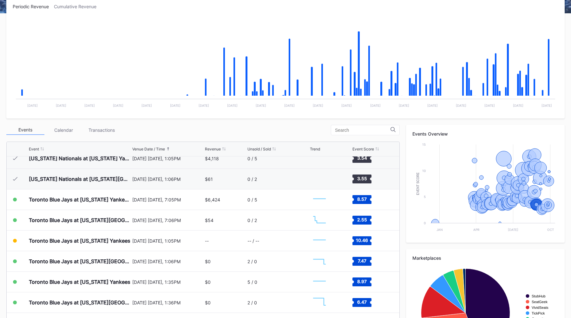
scroll to position [0, 0]
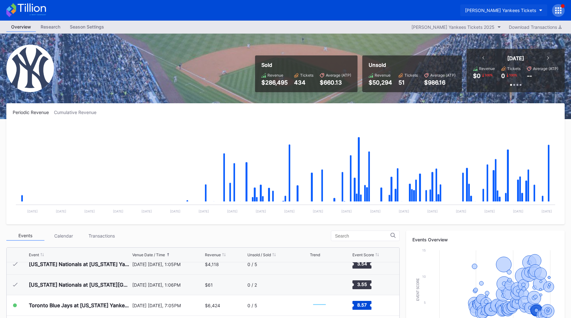
click at [505, 12] on div "[PERSON_NAME] Yankees Tickets" at bounding box center [500, 10] width 71 height 5
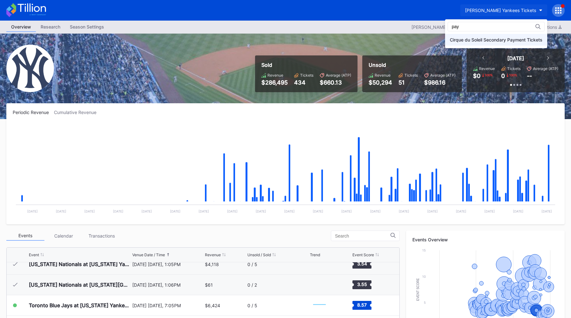
type input "pay"
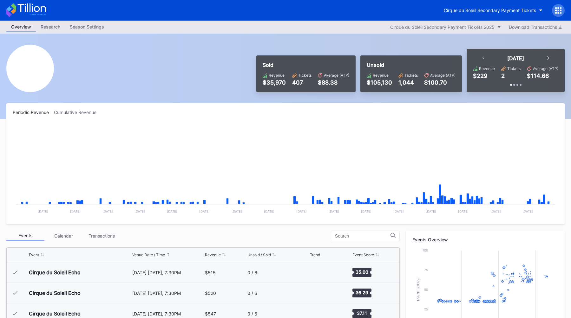
scroll to position [1051, 0]
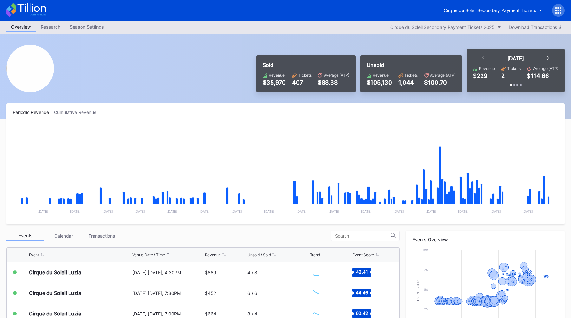
click at [211, 109] on div "Periodic Revenue Cumulative Revenue Created with Highcharts 11.2.0 Chart title …" at bounding box center [285, 163] width 558 height 121
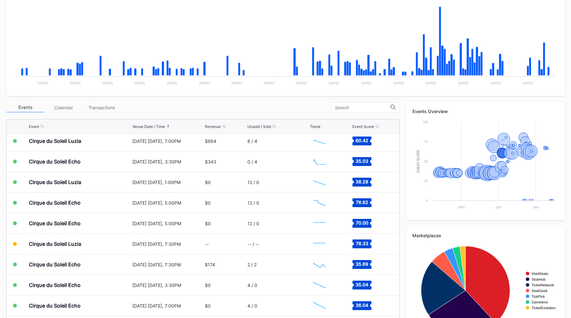
scroll to position [0, 0]
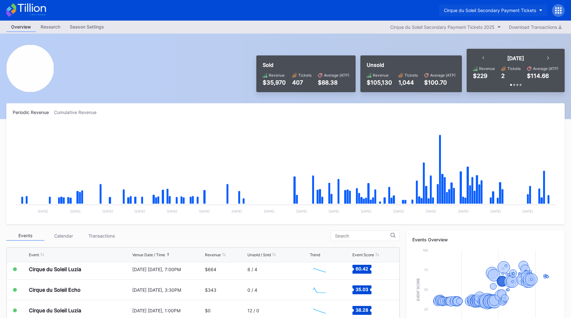
click at [489, 10] on div "Cirque du Soleil Secondary Payment Tickets" at bounding box center [490, 10] width 92 height 5
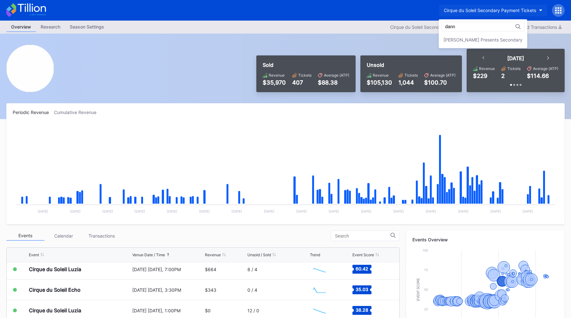
type input "dann"
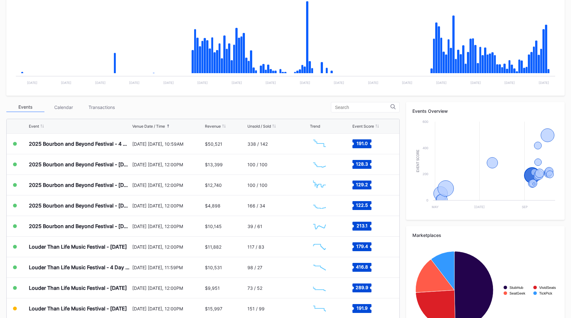
scroll to position [139, 0]
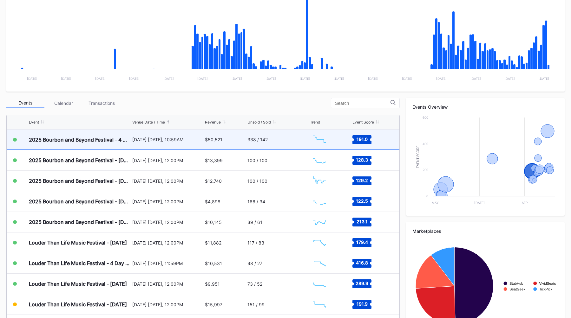
click at [173, 137] on div "September 11 Thursday, 10:59AM" at bounding box center [167, 139] width 71 height 5
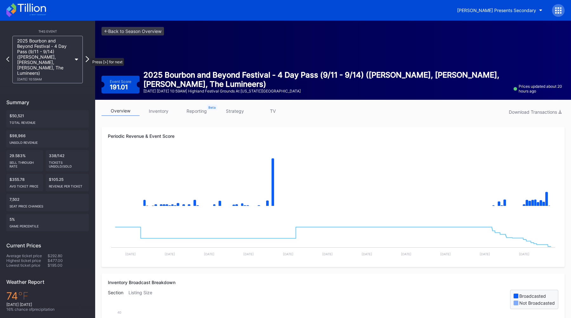
click at [87, 56] on icon at bounding box center [87, 59] width 3 height 6
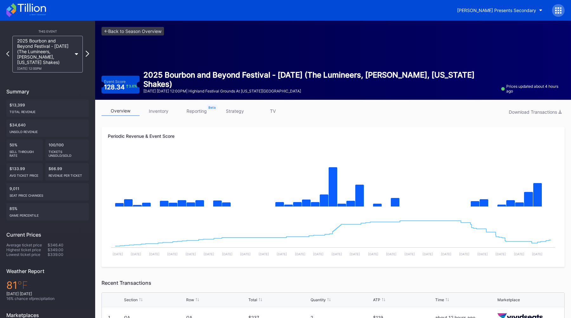
click at [87, 53] on icon at bounding box center [87, 54] width 3 height 6
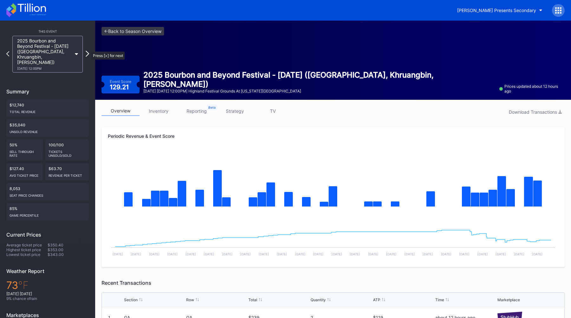
click at [87, 53] on icon at bounding box center [87, 54] width 3 height 6
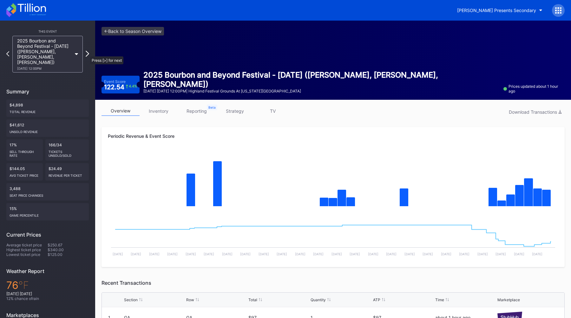
click at [87, 53] on icon at bounding box center [87, 54] width 3 height 6
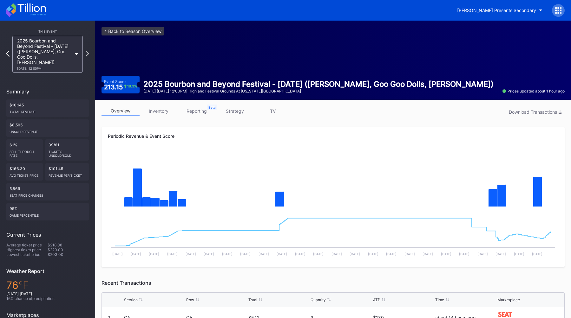
click at [9, 51] on icon at bounding box center [7, 54] width 3 height 6
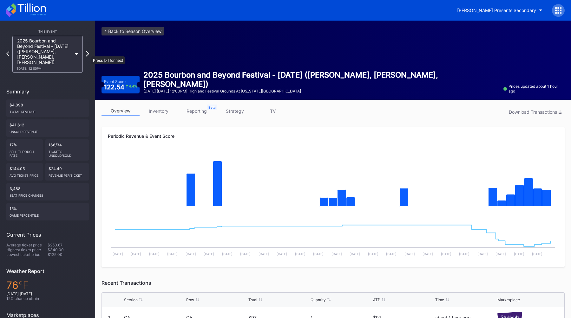
click at [88, 53] on icon at bounding box center [87, 54] width 3 height 6
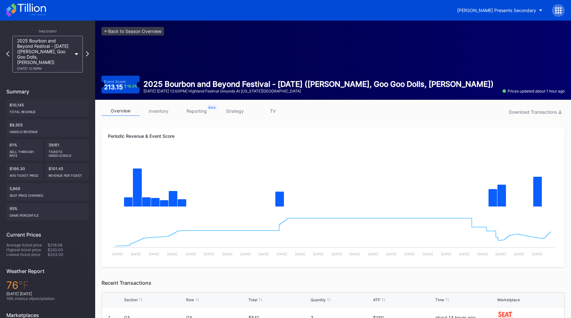
click at [240, 110] on link "strategy" at bounding box center [235, 111] width 38 height 10
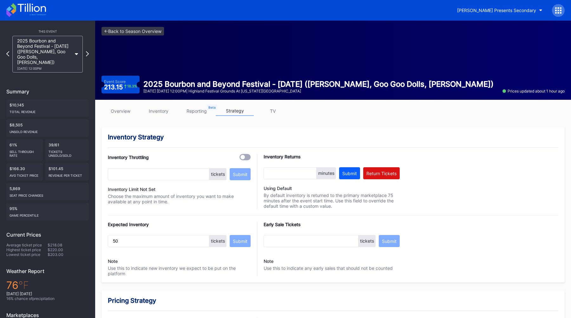
click at [119, 108] on link "overview" at bounding box center [120, 111] width 38 height 10
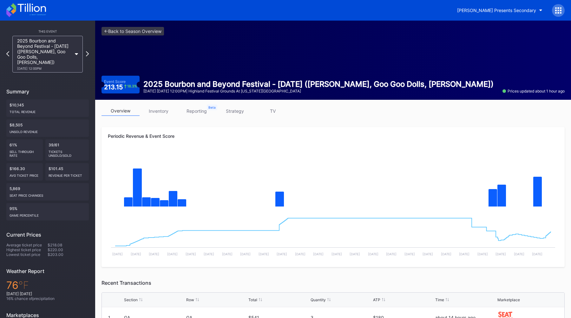
click at [236, 114] on link "strategy" at bounding box center [235, 111] width 38 height 10
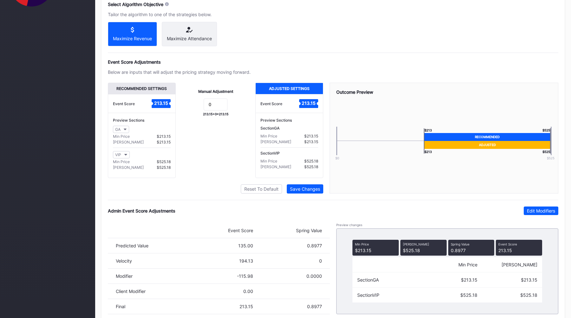
scroll to position [380, 0]
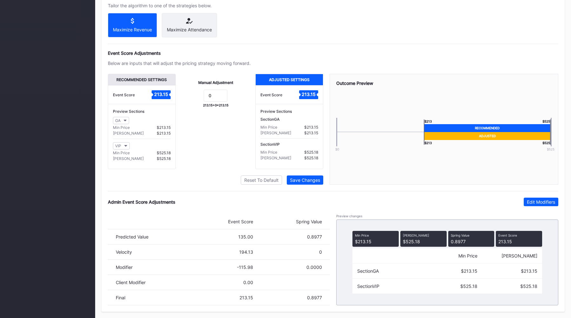
click at [210, 201] on div "Admin Event Score Adjustments Edit Modifiers" at bounding box center [333, 202] width 450 height 9
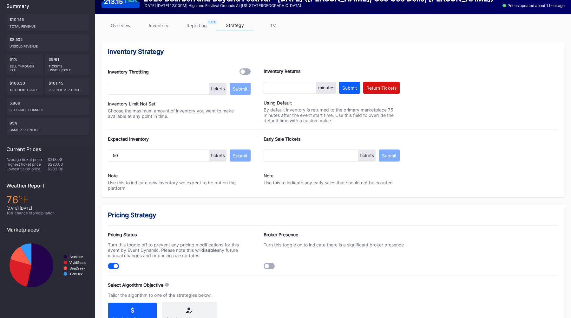
scroll to position [0, 0]
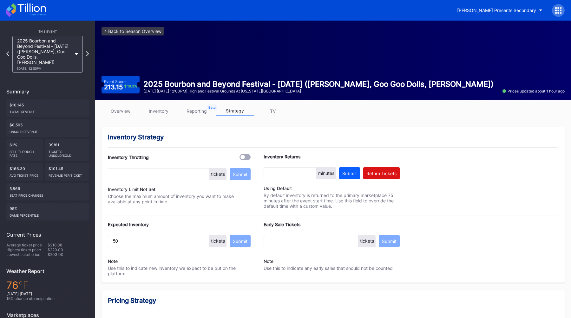
click at [127, 111] on link "overview" at bounding box center [120, 111] width 38 height 10
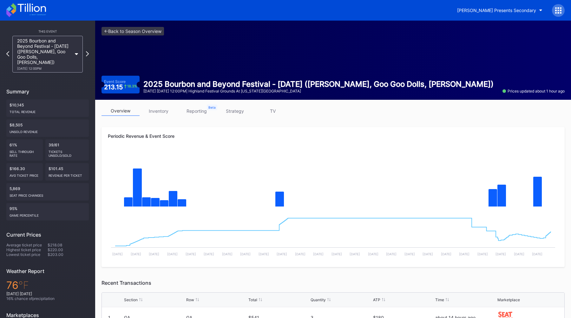
click at [307, 120] on div "overview inventory reporting strategy TV Periodic Revenue & Event Score Created…" at bounding box center [333, 287] width 476 height 374
click at [124, 29] on link "<- Back to Season Overview" at bounding box center [132, 31] width 62 height 9
